Goal: Task Accomplishment & Management: Complete application form

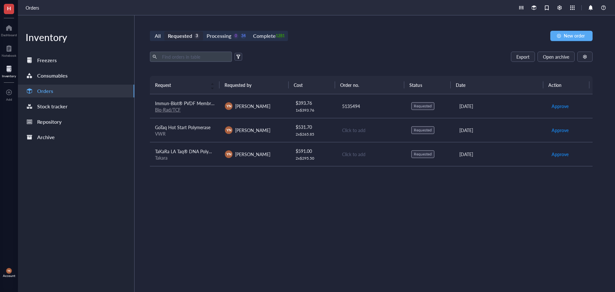
click at [338, 48] on div "All Requested 3 Processing 0 34 Complete 1281 New order Export Open archive Req…" at bounding box center [370, 153] width 473 height 276
click at [190, 59] on input "text" at bounding box center [194, 57] width 70 height 10
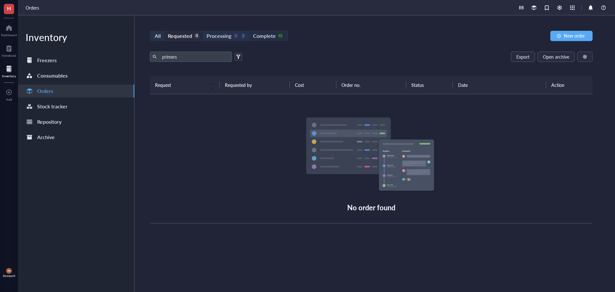
click at [273, 37] on div "Complete" at bounding box center [264, 35] width 22 height 9
click at [249, 31] on input "Complete 48" at bounding box center [249, 31] width 0 height 0
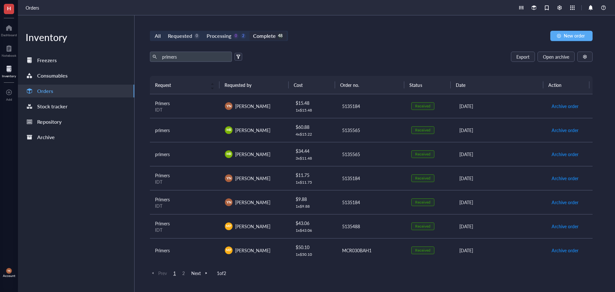
click at [210, 113] on td "Primers IDT" at bounding box center [185, 106] width 70 height 24
drag, startPoint x: 175, startPoint y: 57, endPoint x: 136, endPoint y: 57, distance: 38.1
click at [136, 57] on div "All Requested 0 Processing 0 2 Complete 48 New order primers Export Open archiv…" at bounding box center [370, 153] width 473 height 276
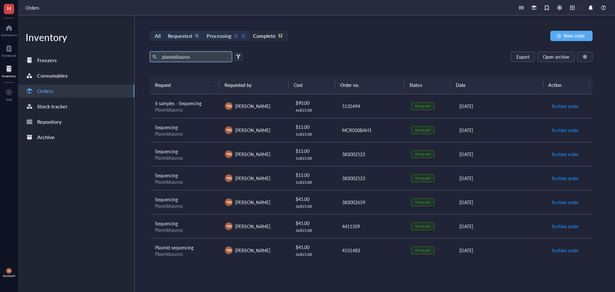
drag, startPoint x: 196, startPoint y: 55, endPoint x: 134, endPoint y: 56, distance: 61.8
click at [134, 56] on div "Inventory Freezers Consumables Orders Stock tracker Repository Archive All Requ…" at bounding box center [316, 153] width 597 height 276
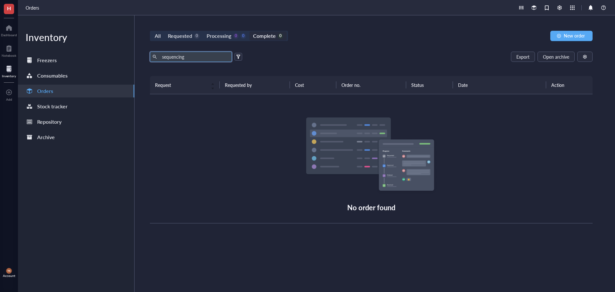
type input "sequencing"
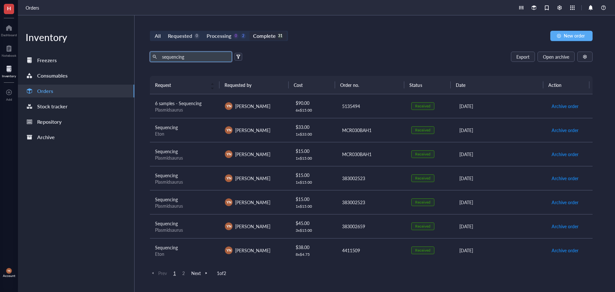
drag, startPoint x: 186, startPoint y: 57, endPoint x: 135, endPoint y: 56, distance: 50.9
click at [135, 56] on div "All Requested 0 Processing 0 2 Complete 31 New order sequencing Export Open arc…" at bounding box center [370, 153] width 473 height 276
click at [283, 47] on div "All Requested 0 Processing 0 2 Complete 31 New order Export Open archive Reques…" at bounding box center [370, 153] width 473 height 276
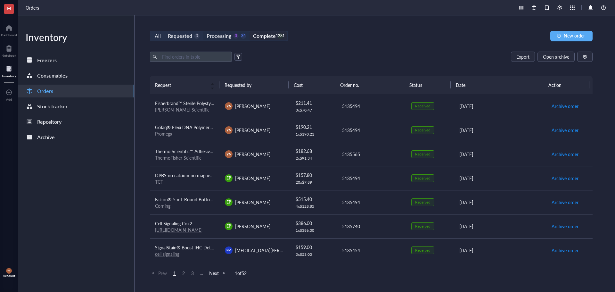
click at [236, 37] on div "0" at bounding box center [235, 35] width 5 height 5
click at [203, 31] on input "Processing 0 34" at bounding box center [203, 31] width 0 height 0
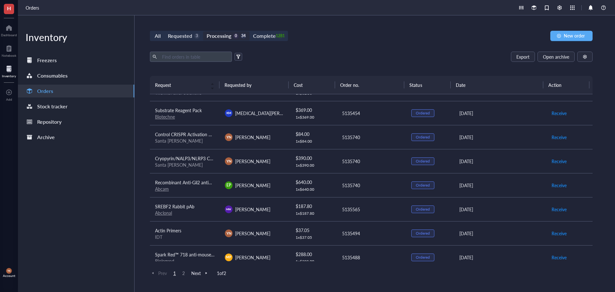
scroll to position [434, 0]
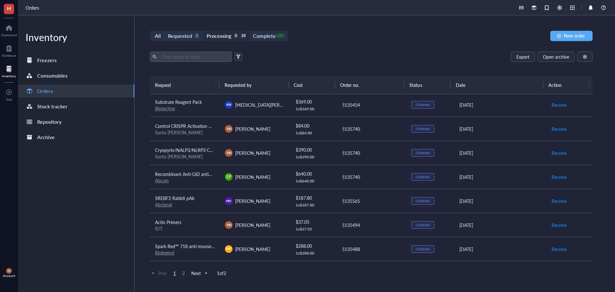
click at [183, 273] on span "2" at bounding box center [184, 273] width 8 height 6
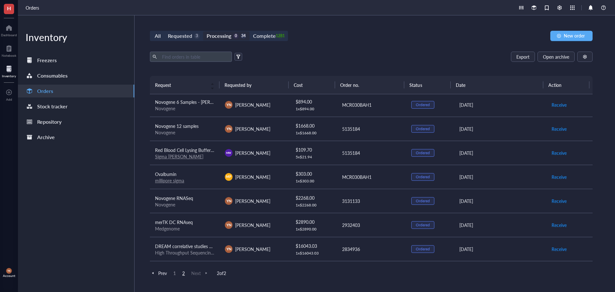
scroll to position [0, 0]
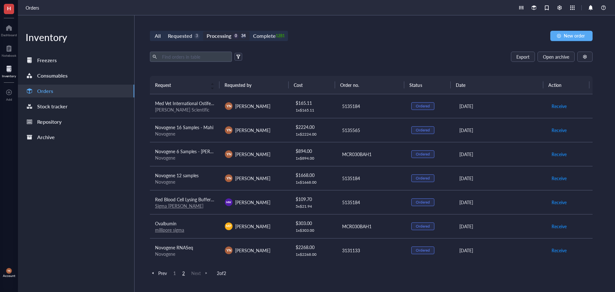
click at [173, 273] on span "1" at bounding box center [175, 273] width 8 height 6
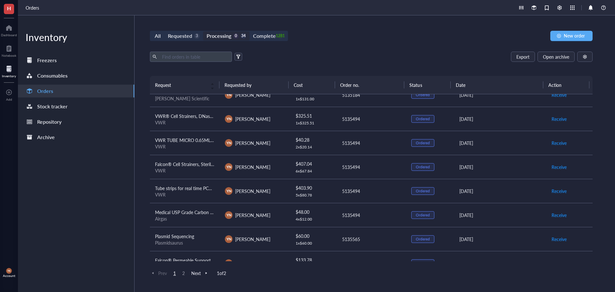
scroll to position [145, 0]
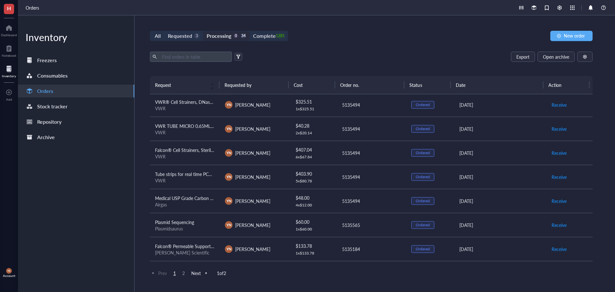
click at [459, 36] on div "All Requested 3 Processing 0 34 Complete 1281 New order" at bounding box center [371, 36] width 443 height 10
click at [578, 36] on span "New order" at bounding box center [574, 35] width 21 height 5
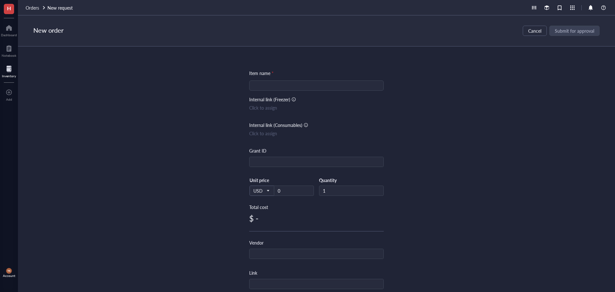
click at [279, 91] on div "Item name * Internal link (Freezer) Click to assign Internal link (Consumables)…" at bounding box center [316, 246] width 134 height 354
click at [278, 87] on input "search" at bounding box center [316, 86] width 127 height 10
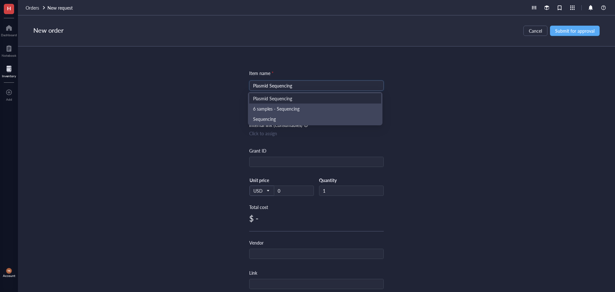
click at [277, 97] on div "Plasmid Sequencing" at bounding box center [315, 98] width 124 height 7
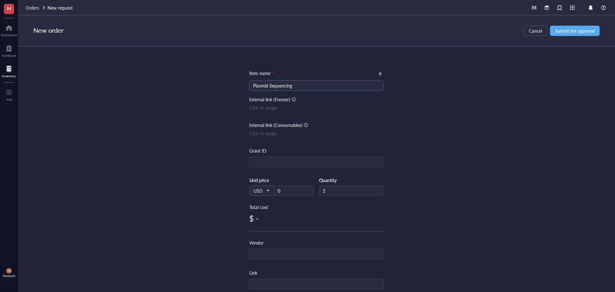
type input "Plasmid Sequencing"
click at [263, 167] on div "Item name * Plasmid Sequencing Plasmid Sequencing Internal link (Freezer) Click…" at bounding box center [316, 246] width 134 height 354
click at [264, 162] on input "text" at bounding box center [316, 162] width 134 height 10
type input "[PERSON_NAME]"
type input "15"
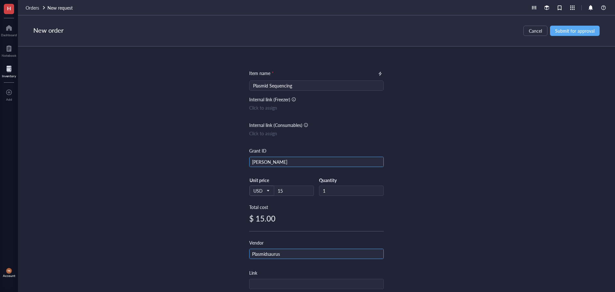
type input "Plasmidsaurus"
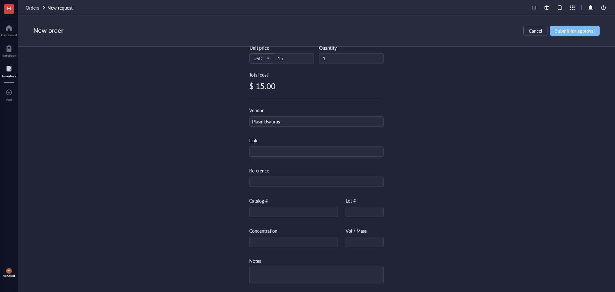
click at [567, 32] on span "Submit for approval" at bounding box center [574, 30] width 39 height 5
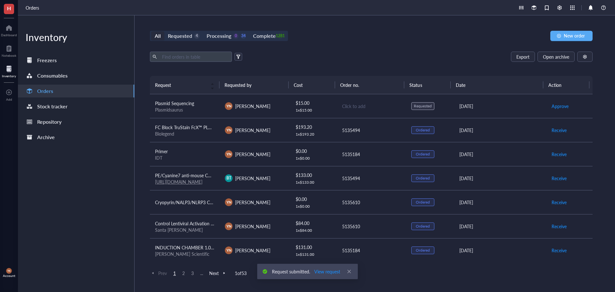
click at [184, 104] on span "Plasmid Sequencing" at bounding box center [174, 103] width 39 height 6
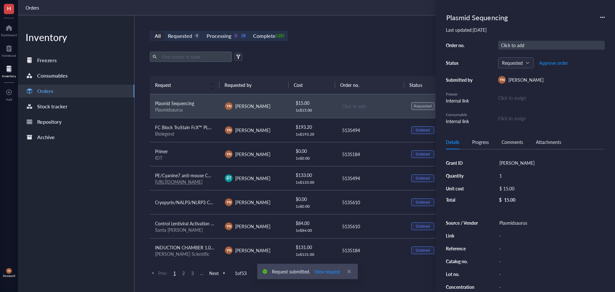
click at [513, 42] on div "Click to add" at bounding box center [551, 45] width 107 height 9
type input "5135565"
click at [553, 61] on span "Approve order" at bounding box center [553, 62] width 29 height 5
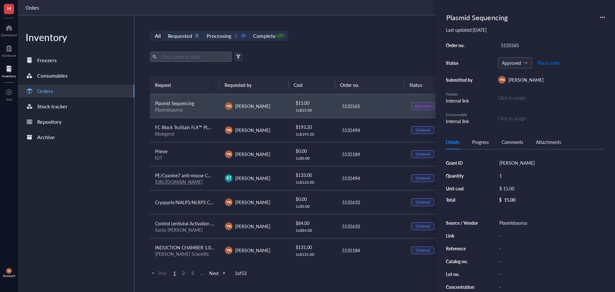
click at [553, 61] on span "Place order" at bounding box center [548, 62] width 22 height 5
click at [553, 61] on span "Receive order" at bounding box center [547, 62] width 27 height 5
click at [315, 49] on div "All Requested 3 Processing 0 34 Complete 1282 New order Export Open archive Req…" at bounding box center [370, 153] width 473 height 276
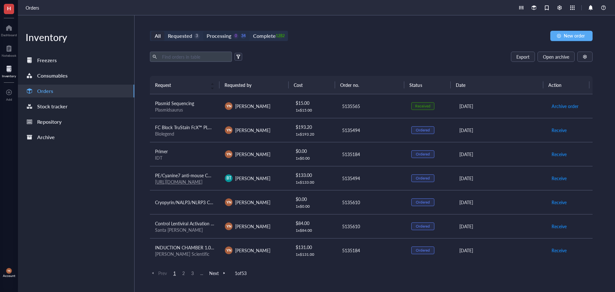
click at [213, 32] on div "Processing" at bounding box center [219, 35] width 25 height 9
click at [203, 31] on input "Processing 0 34" at bounding box center [203, 31] width 0 height 0
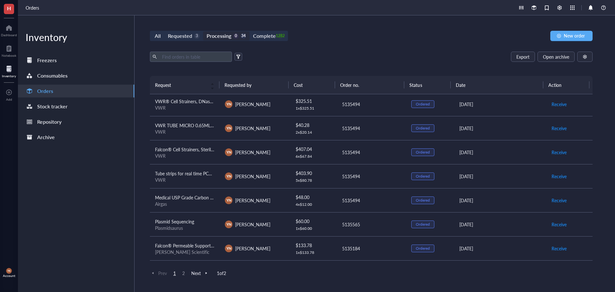
scroll to position [160, 0]
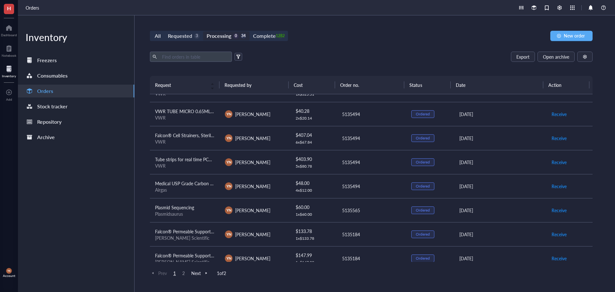
click at [402, 35] on div "All Requested 3 Processing 0 34 Complete 1282 New order" at bounding box center [371, 36] width 443 height 10
click at [578, 34] on span "New order" at bounding box center [574, 35] width 21 height 5
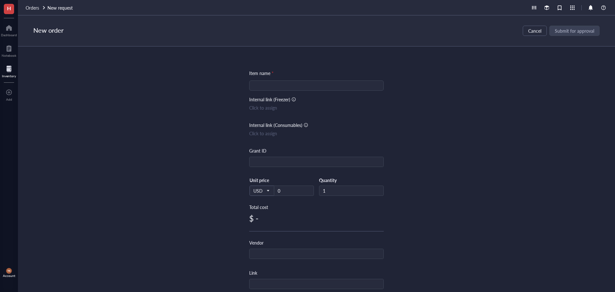
click at [297, 82] on input "search" at bounding box center [316, 86] width 127 height 10
type input "P"
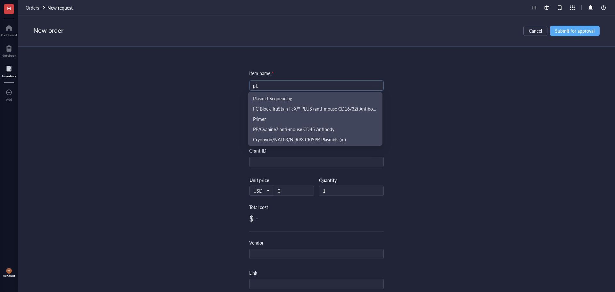
type input "p"
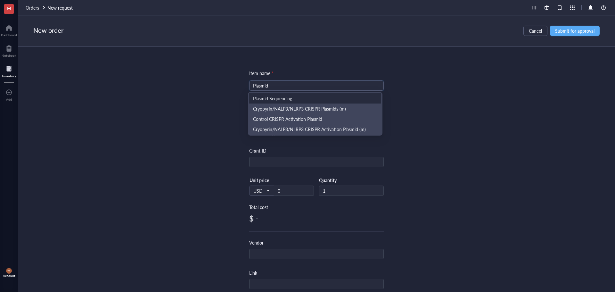
click at [277, 95] on div "Plasmid Sequencing" at bounding box center [315, 98] width 124 height 7
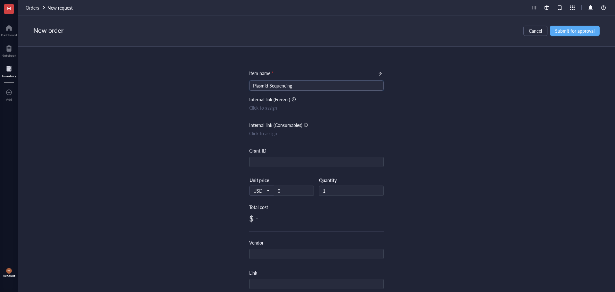
type input "Plasmid Sequencing"
click at [270, 167] on div "Item name * Plasmid Sequencing Plasmid Sequencing Internal link (Freezer) Click…" at bounding box center [316, 246] width 134 height 354
click at [269, 163] on input "text" at bounding box center [316, 162] width 134 height 10
type input "[PERSON_NAME]"
type input "15"
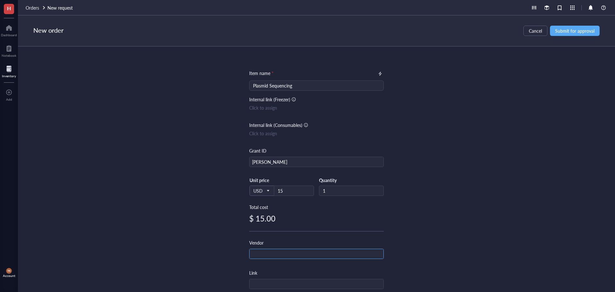
click at [278, 249] on input "text" at bounding box center [316, 254] width 134 height 10
type input "Plasmidsaurus"
drag, startPoint x: 583, startPoint y: 12, endPoint x: 582, endPoint y: 25, distance: 13.5
click at [583, 13] on div "Orders New request" at bounding box center [316, 7] width 597 height 15
click at [582, 26] on button "Submit for approval" at bounding box center [575, 31] width 50 height 10
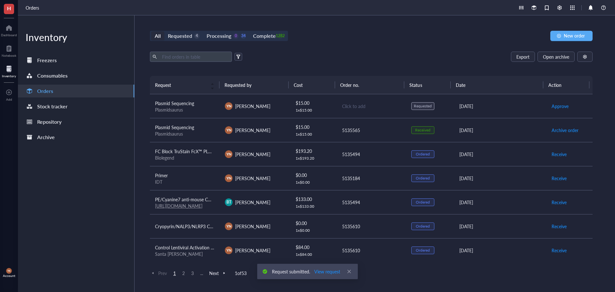
click at [182, 101] on span "Plasmid Sequencing" at bounding box center [174, 103] width 39 height 6
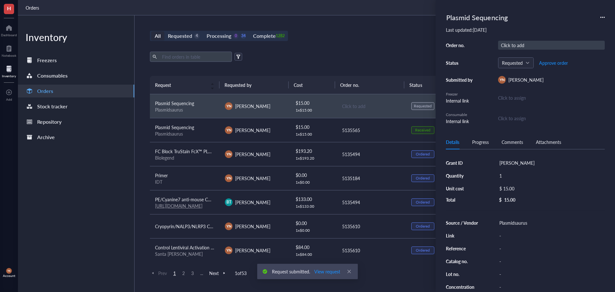
click at [510, 48] on div "Click to add" at bounding box center [551, 45] width 107 height 9
type input "5135565"
click at [550, 63] on span "Approve order" at bounding box center [553, 62] width 29 height 5
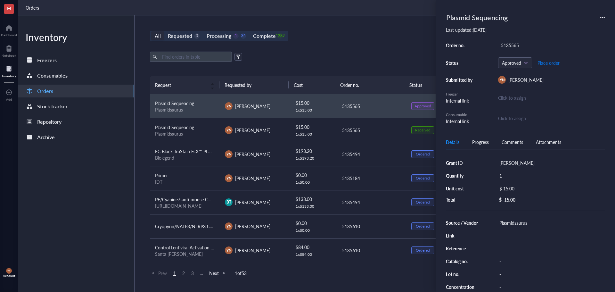
click at [550, 63] on span "Place order" at bounding box center [548, 62] width 22 height 5
click at [550, 63] on span "Receive order" at bounding box center [547, 62] width 27 height 5
click at [316, 53] on div "Export Open archive" at bounding box center [371, 57] width 443 height 10
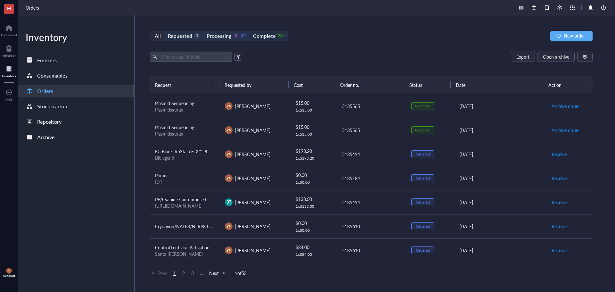
click at [265, 40] on div "Complete" at bounding box center [264, 35] width 22 height 9
click at [249, 31] on input "Complete 1283" at bounding box center [249, 31] width 0 height 0
click at [179, 35] on div "Requested" at bounding box center [180, 35] width 24 height 9
click at [164, 31] on input "Requested 3" at bounding box center [164, 31] width 0 height 0
click at [235, 39] on div "Processing 0 34" at bounding box center [226, 35] width 39 height 9
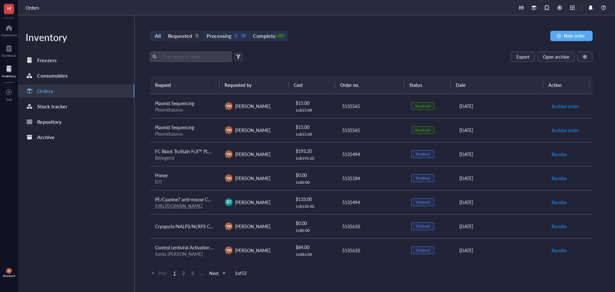
click at [203, 31] on input "Processing 0 34" at bounding box center [203, 31] width 0 height 0
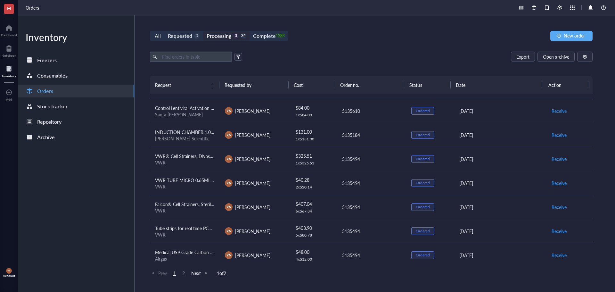
scroll to position [192, 0]
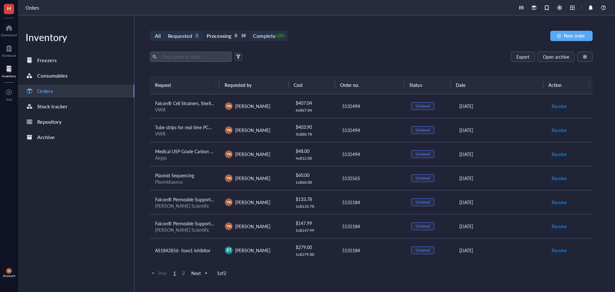
click at [181, 275] on span "2" at bounding box center [184, 273] width 8 height 6
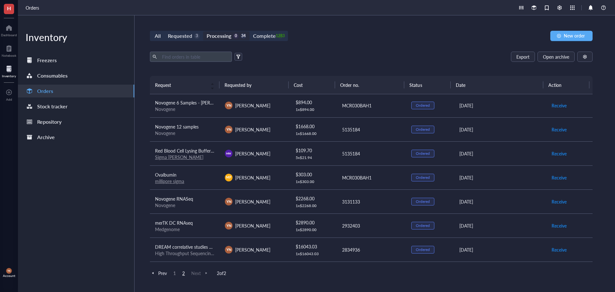
scroll to position [49, 0]
click at [193, 107] on div "Novogene" at bounding box center [185, 109] width 60 height 6
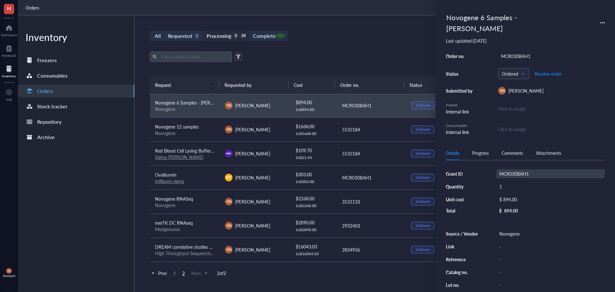
click at [528, 169] on div "MCR030BAH1" at bounding box center [550, 173] width 108 height 9
click at [525, 169] on input "MCR030BAH1" at bounding box center [512, 173] width 31 height 8
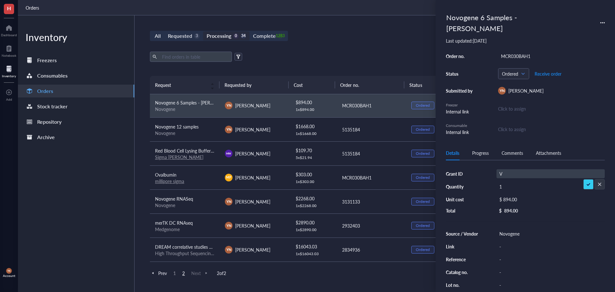
scroll to position [0, 0]
type input "V Foundation"
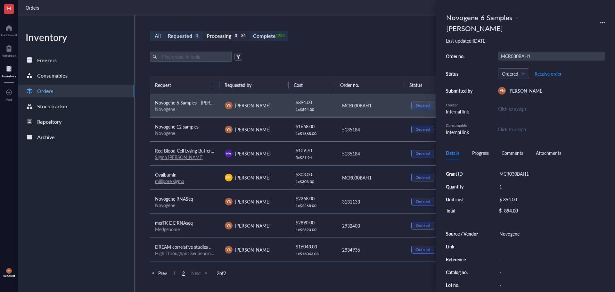
click at [522, 52] on div "MCR030BAH1" at bounding box center [551, 56] width 107 height 9
click at [520, 52] on input "MCR030BAH1" at bounding box center [513, 56] width 31 height 8
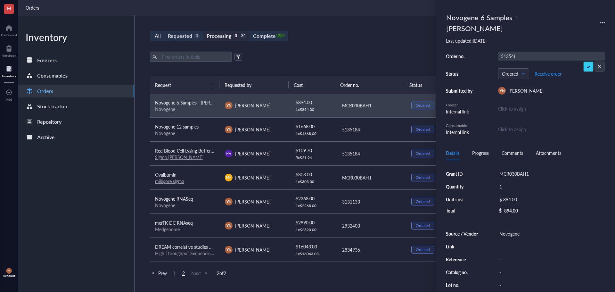
type input "5135488"
click at [372, 59] on div "Export Open archive" at bounding box center [371, 57] width 443 height 10
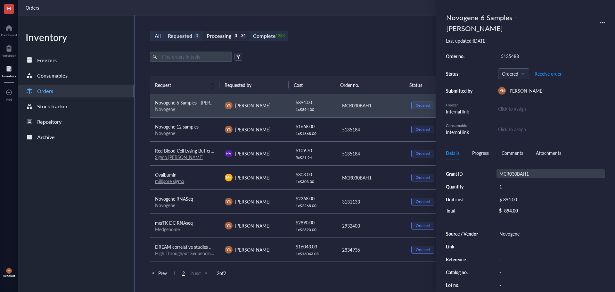
click at [531, 169] on div "MCR030BAH1" at bounding box center [550, 173] width 108 height 9
click at [525, 169] on input "MCR030BAH1" at bounding box center [512, 173] width 31 height 8
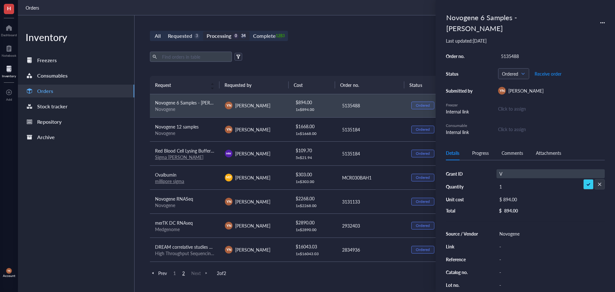
scroll to position [0, 0]
type input "V Foundation"
click at [365, 49] on div "All Requested 3 Processing 0 34 Complete 1283 New order Export Open archive Req…" at bounding box center [370, 153] width 473 height 276
click at [554, 71] on span "Receive order" at bounding box center [547, 73] width 27 height 5
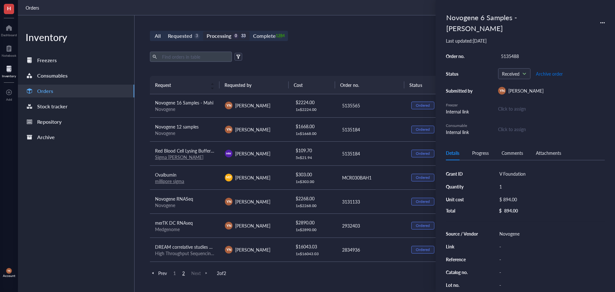
scroll to position [25, 0]
click at [481, 149] on div "Progress" at bounding box center [480, 152] width 17 height 7
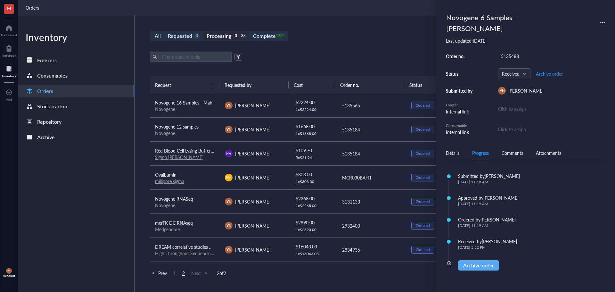
click at [453, 149] on div "Details" at bounding box center [452, 152] width 13 height 7
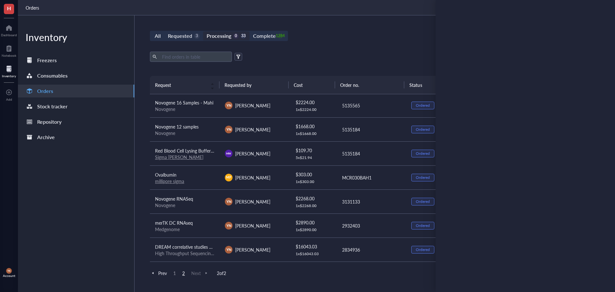
click at [210, 130] on div "Novogene" at bounding box center [185, 133] width 60 height 6
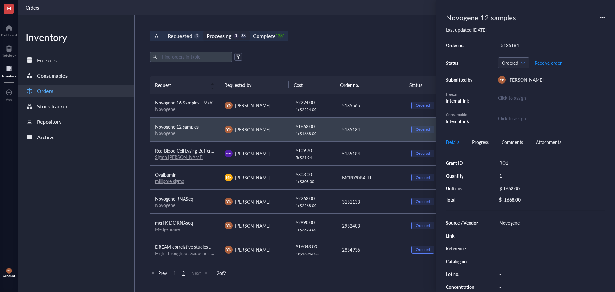
click at [351, 55] on div "Export Open archive" at bounding box center [371, 57] width 443 height 10
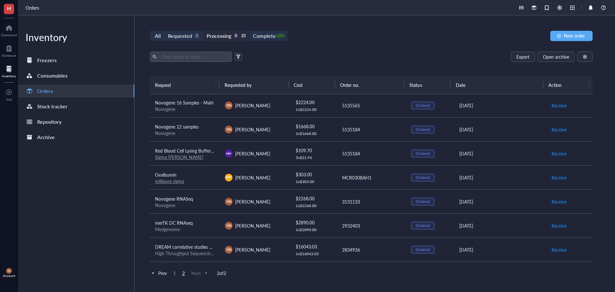
click at [201, 133] on div "Novogene" at bounding box center [185, 133] width 60 height 6
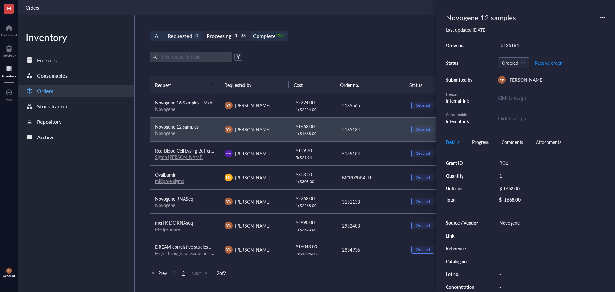
click at [519, 16] on div "Novogene 12 samples" at bounding box center [525, 17] width 159 height 14
click at [514, 18] on div "Novogene 12 samples" at bounding box center [481, 17] width 76 height 14
type input "Novogene 12 samples - Mandy"
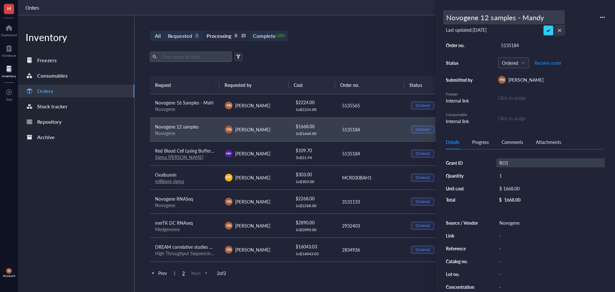
click at [521, 160] on div "RO1" at bounding box center [550, 162] width 108 height 9
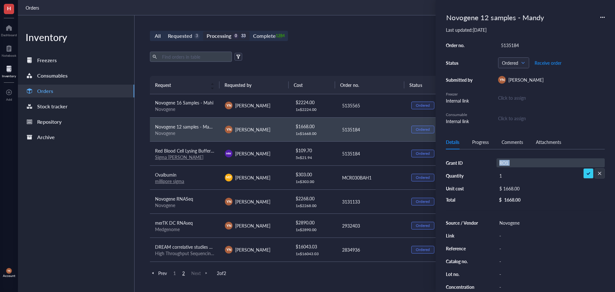
click at [516, 163] on div "RO1" at bounding box center [550, 162] width 108 height 9
drag, startPoint x: 508, startPoint y: 161, endPoint x: 480, endPoint y: 162, distance: 27.5
click at [480, 162] on div "Grant ID RO1 Quantity 1 Unit cost $ 1668.00 Total $ 1668.00" at bounding box center [525, 180] width 159 height 44
type input "V Foundation"
click at [510, 45] on div "5135184" at bounding box center [551, 45] width 107 height 9
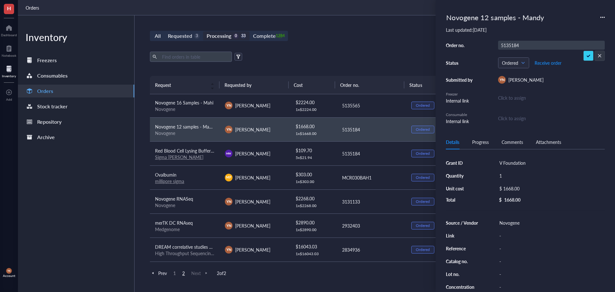
click at [510, 45] on input "5135184" at bounding box center [509, 45] width 23 height 8
type input "5135488"
click at [386, 45] on div "All Requested 3 Processing 0 33 Complete 1284 New order Export Open archive Req…" at bounding box center [370, 153] width 473 height 276
click at [476, 139] on div "Progress" at bounding box center [480, 141] width 17 height 7
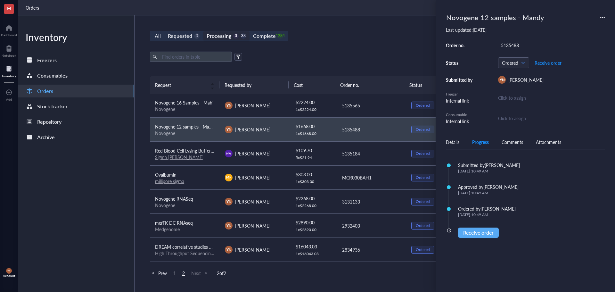
click at [335, 52] on div "Export Open archive" at bounding box center [371, 57] width 443 height 10
